Goal: Task Accomplishment & Management: Complete application form

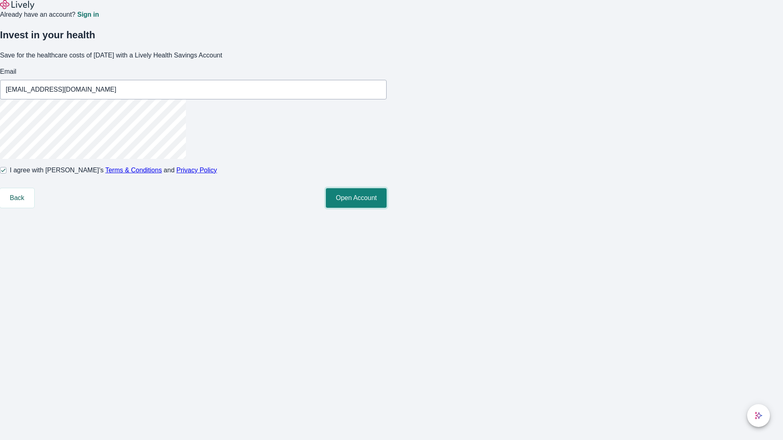
click at [386, 208] on button "Open Account" at bounding box center [356, 198] width 61 height 20
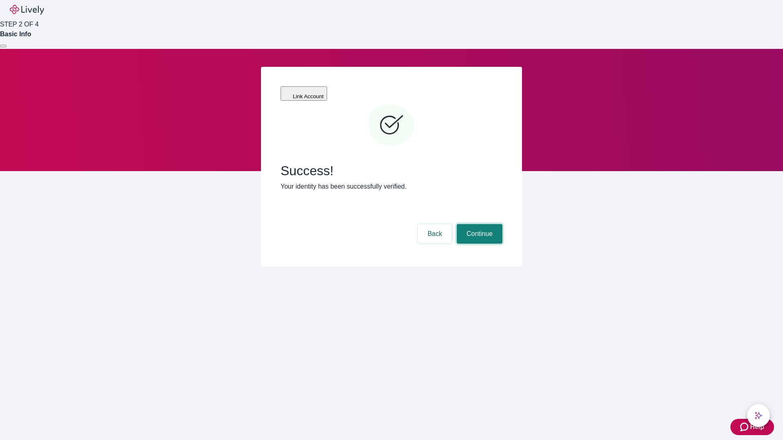
click at [478, 224] on button "Continue" at bounding box center [479, 234] width 46 height 20
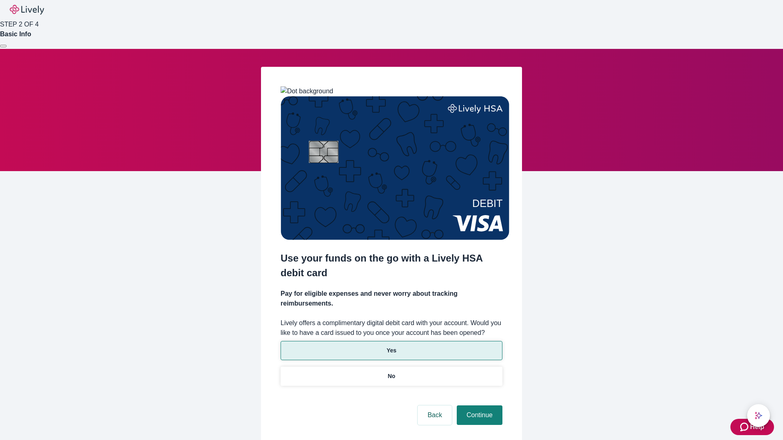
click at [391, 346] on p "Yes" at bounding box center [391, 350] width 10 height 9
click at [478, 406] on button "Continue" at bounding box center [479, 416] width 46 height 20
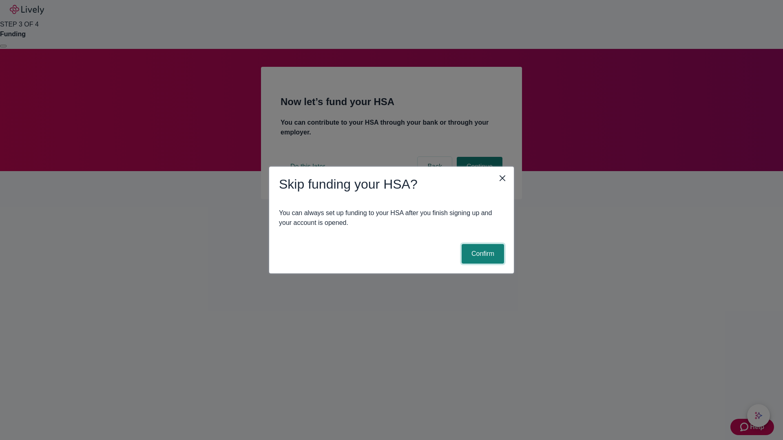
click at [481, 254] on button "Confirm" at bounding box center [482, 254] width 42 height 20
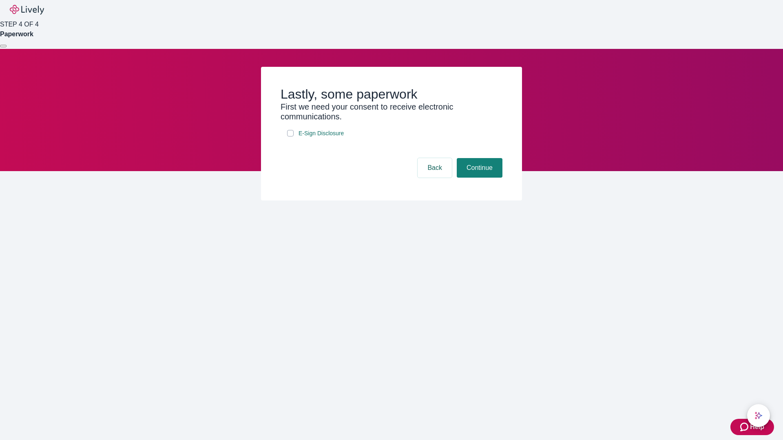
click at [290, 137] on input "E-Sign Disclosure" at bounding box center [290, 133] width 7 height 7
checkbox input "true"
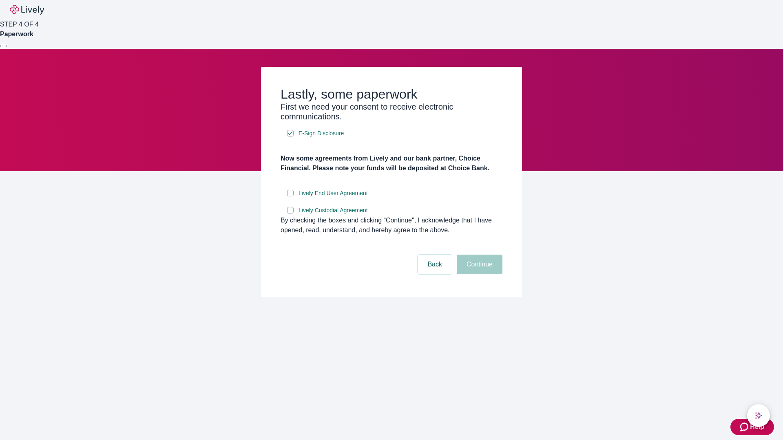
click at [290, 196] on input "Lively End User Agreement" at bounding box center [290, 193] width 7 height 7
checkbox input "true"
click at [290, 214] on input "Lively Custodial Agreement" at bounding box center [290, 210] width 7 height 7
checkbox input "true"
click at [478, 274] on button "Continue" at bounding box center [479, 265] width 46 height 20
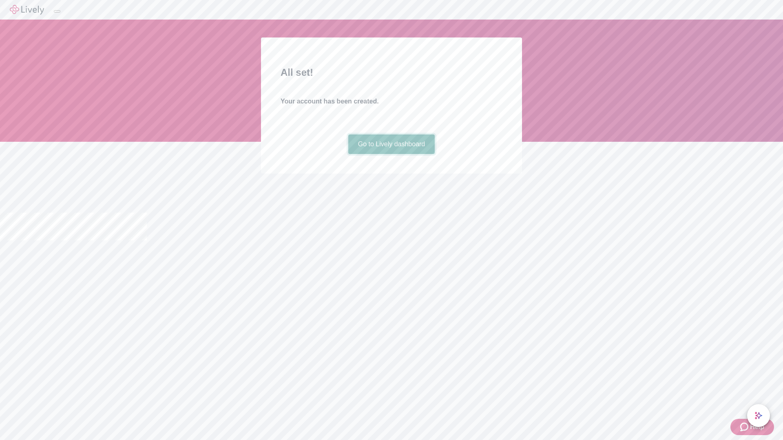
click at [391, 154] on link "Go to Lively dashboard" at bounding box center [391, 144] width 87 height 20
